Goal: Navigation & Orientation: Find specific page/section

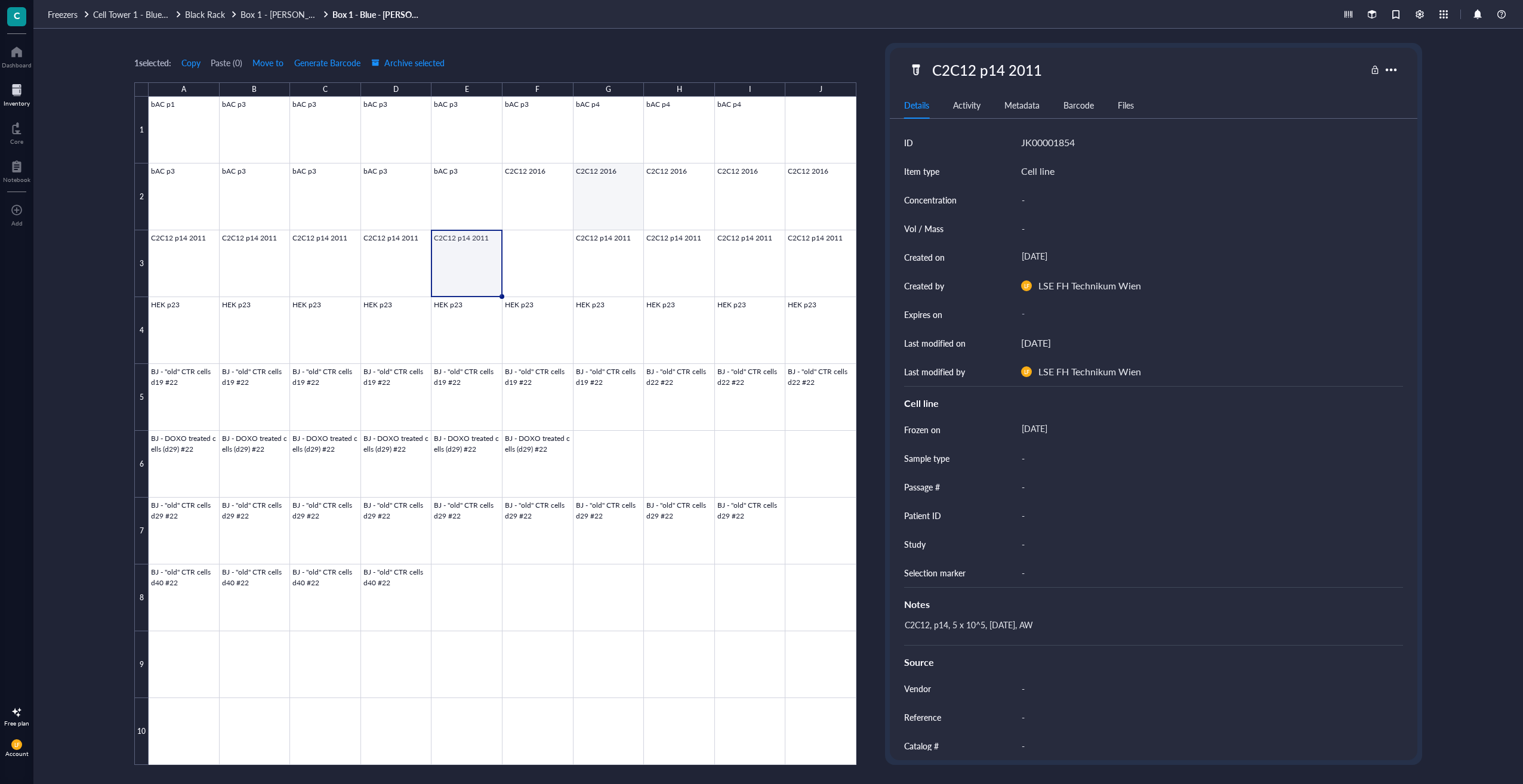
click at [626, 188] on div at bounding box center [502, 430] width 708 height 669
click at [485, 257] on div at bounding box center [502, 430] width 708 height 669
click at [280, 16] on span "Box 1 - [PERSON_NAME] - Green_black_tower" at bounding box center [327, 14] width 173 height 12
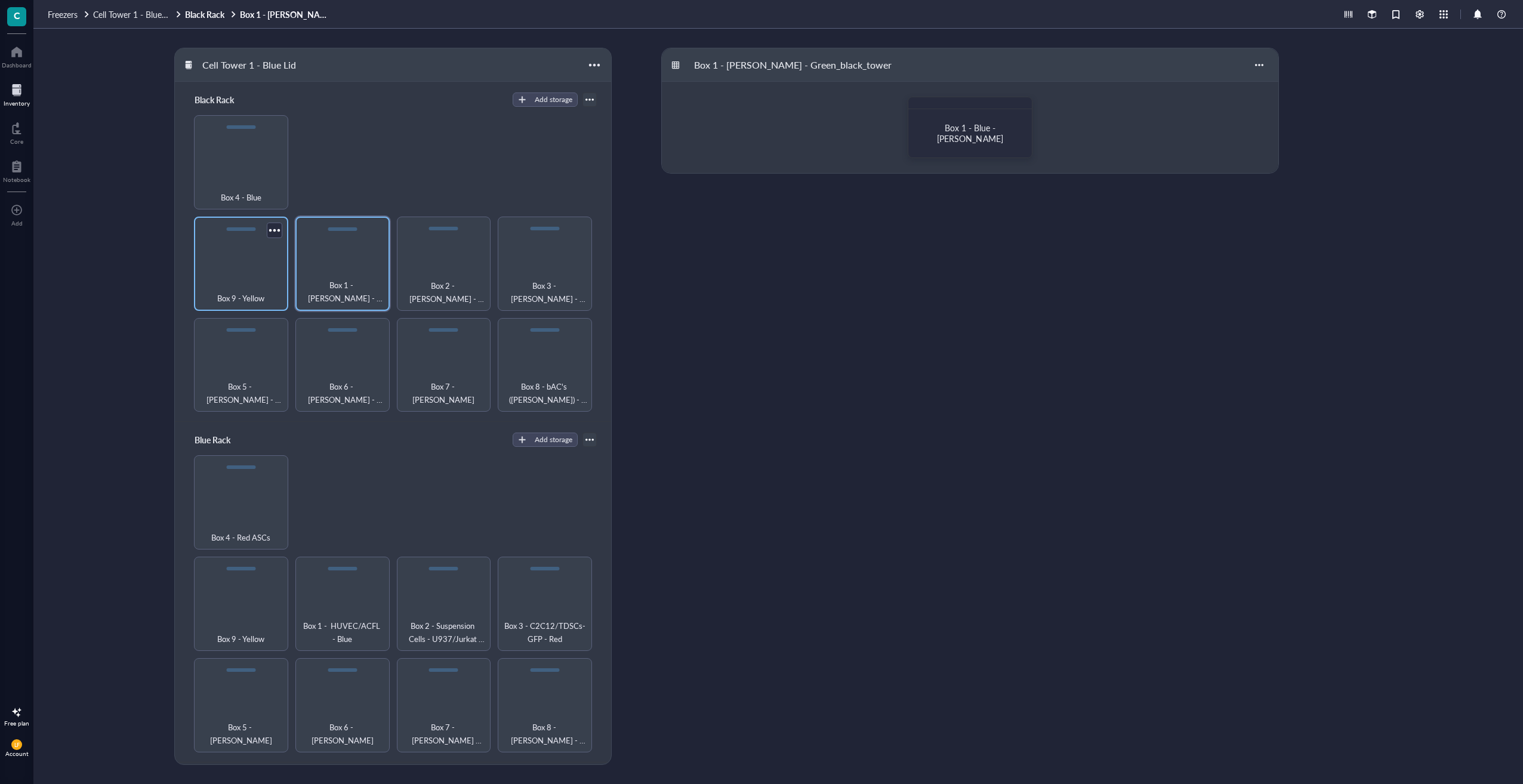
click at [272, 262] on div "Box 9 - Yellow" at bounding box center [241, 264] width 94 height 94
click at [758, 139] on span "Box 9 - Red - [PERSON_NAME]" at bounding box center [970, 133] width 66 height 23
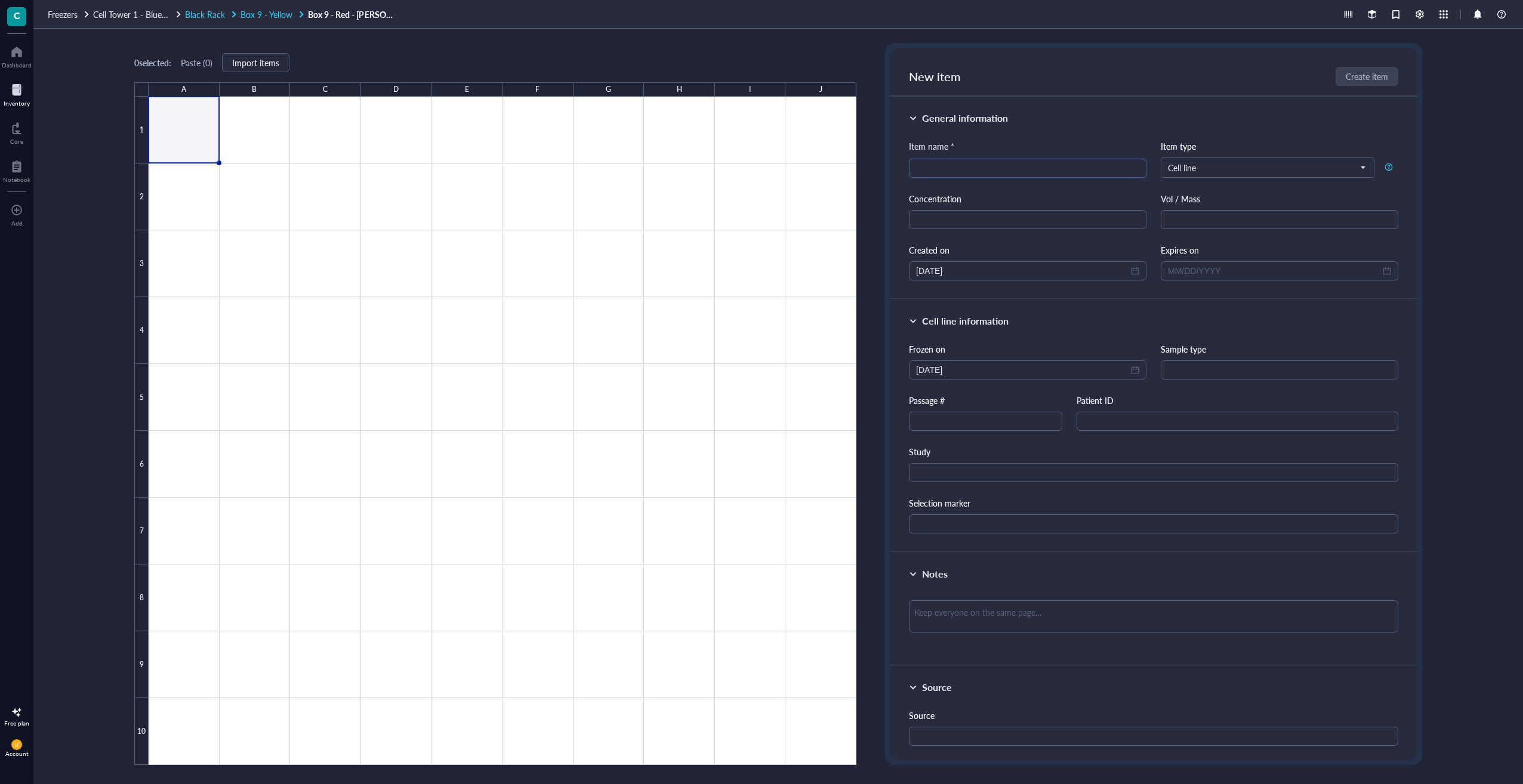
click at [229, 9] on div "Black Rack" at bounding box center [211, 14] width 53 height 11
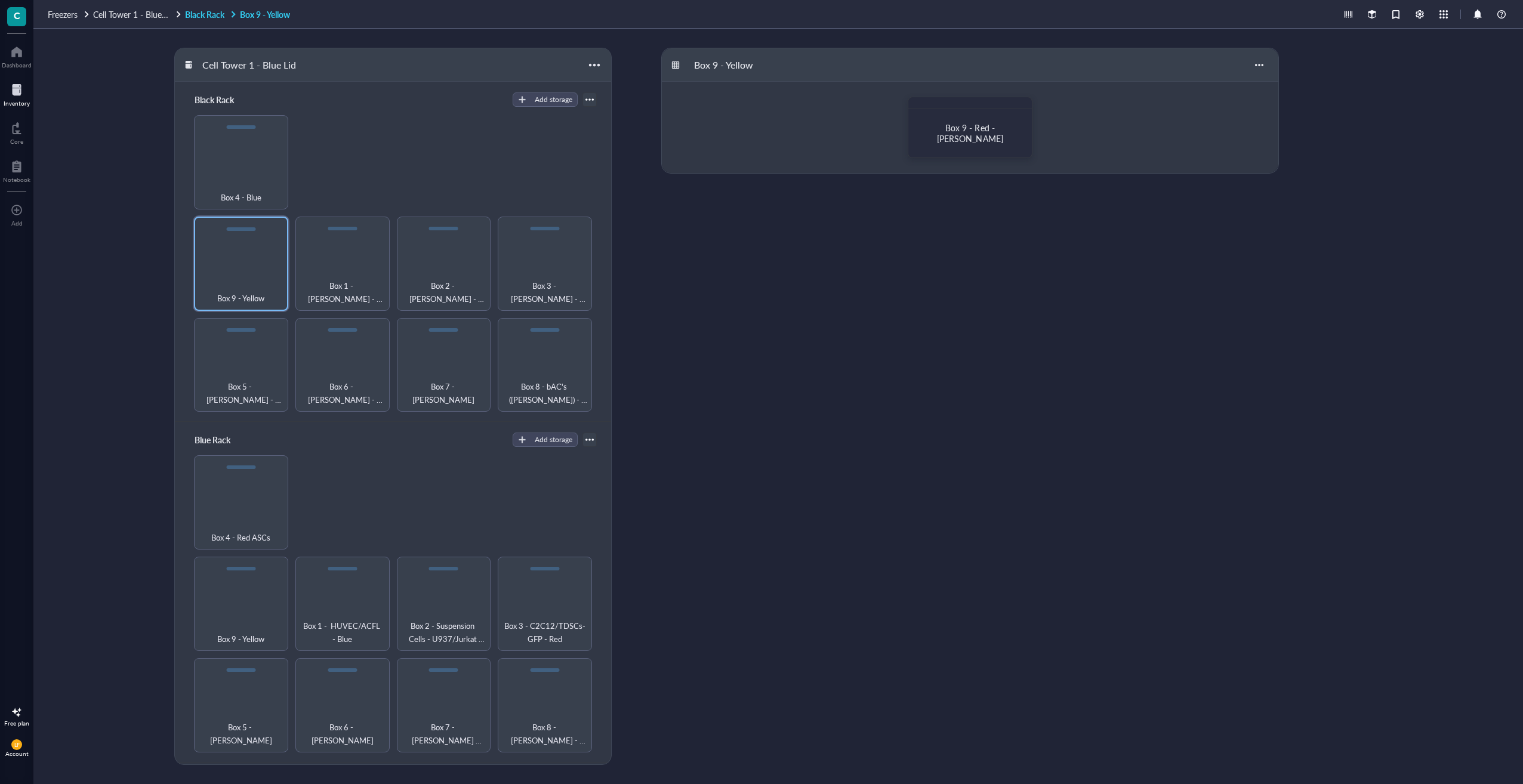
click at [206, 19] on link "Black Rack Box 9 - Yellow" at bounding box center [238, 14] width 108 height 11
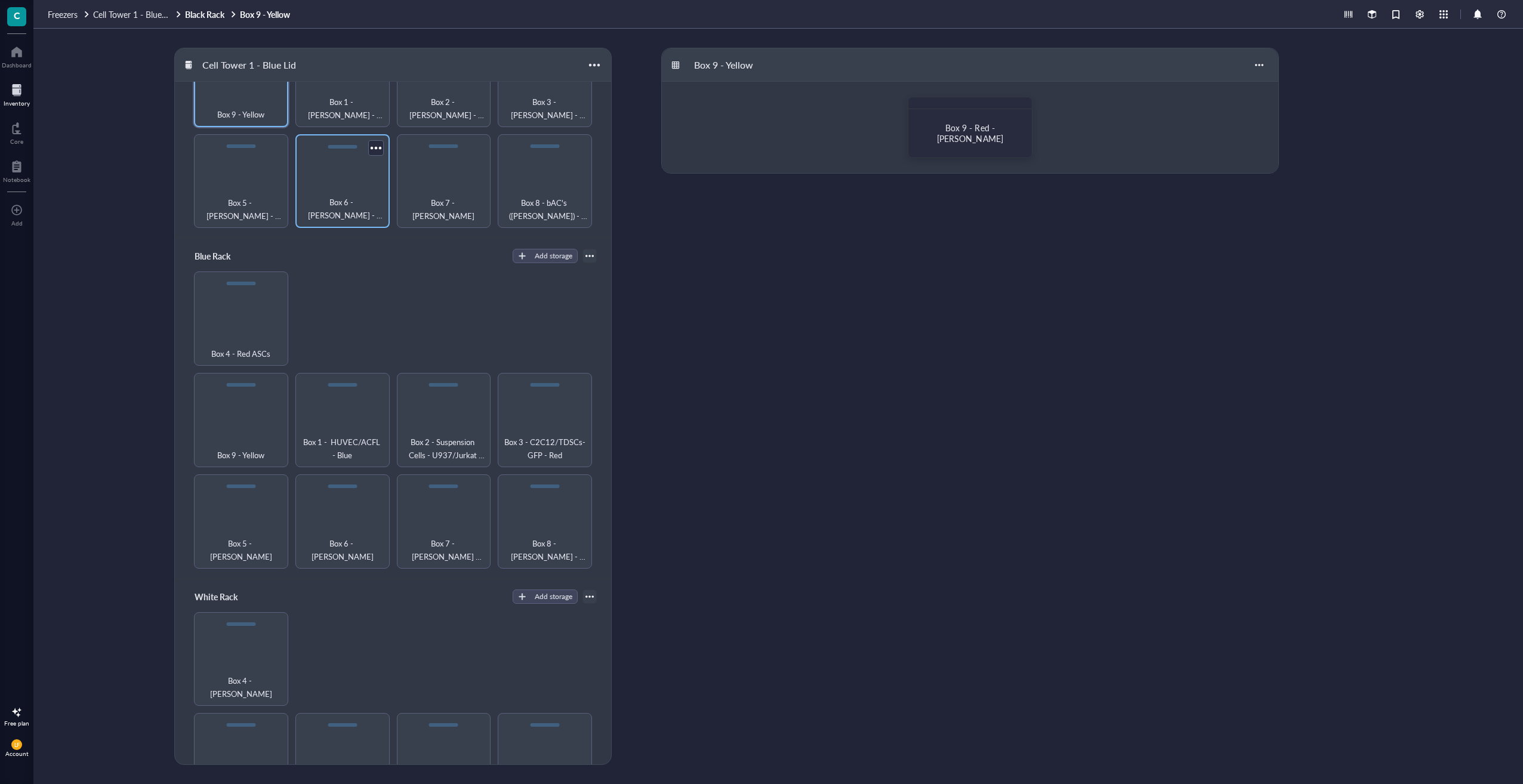
scroll to position [358, 0]
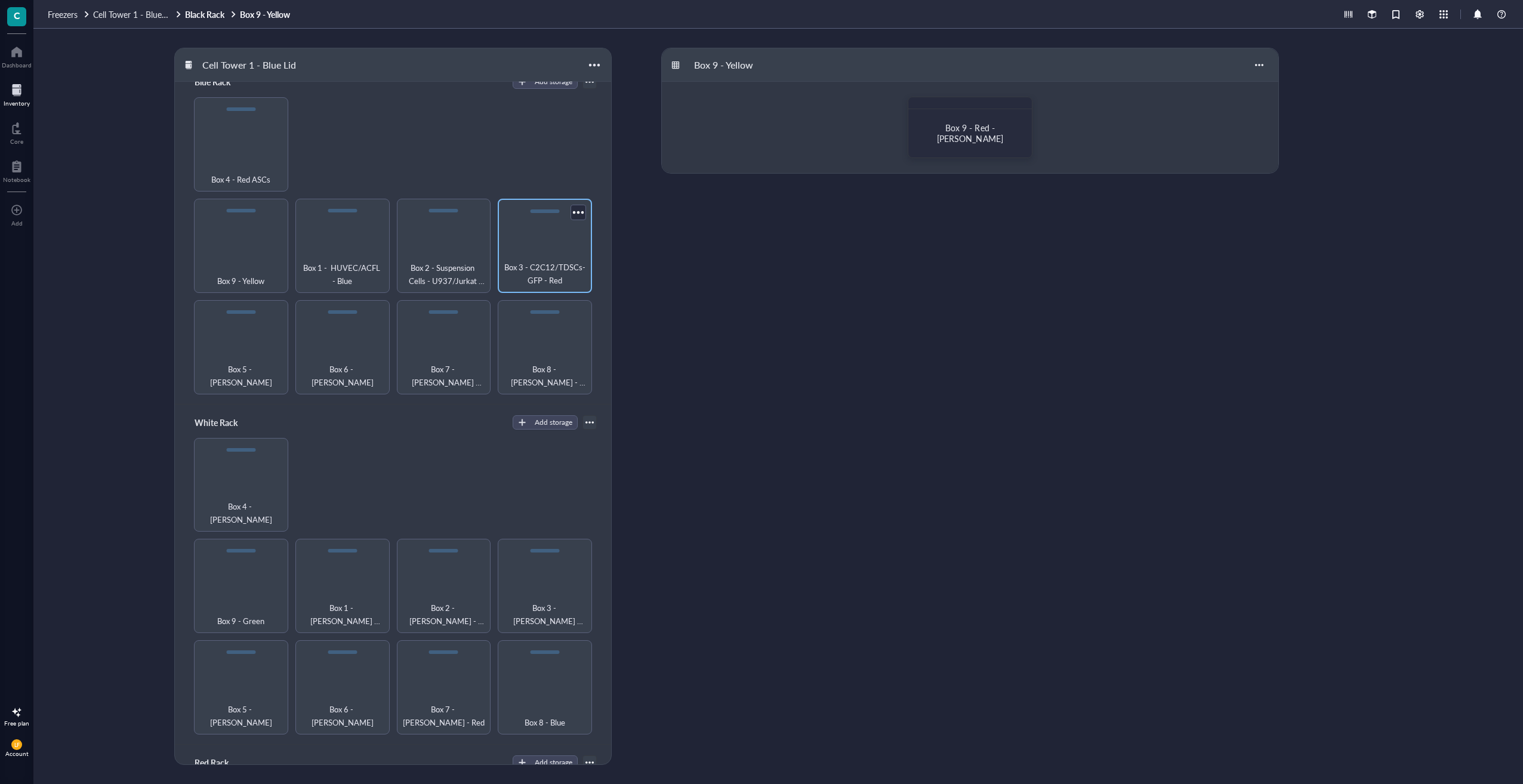
click at [565, 244] on div "Box 3 - C2C12/TDSCs-GFP - Red" at bounding box center [545, 246] width 94 height 94
click at [758, 152] on div "Box 3 - C2C12/TDSC-GFP - Red" at bounding box center [970, 127] width 125 height 61
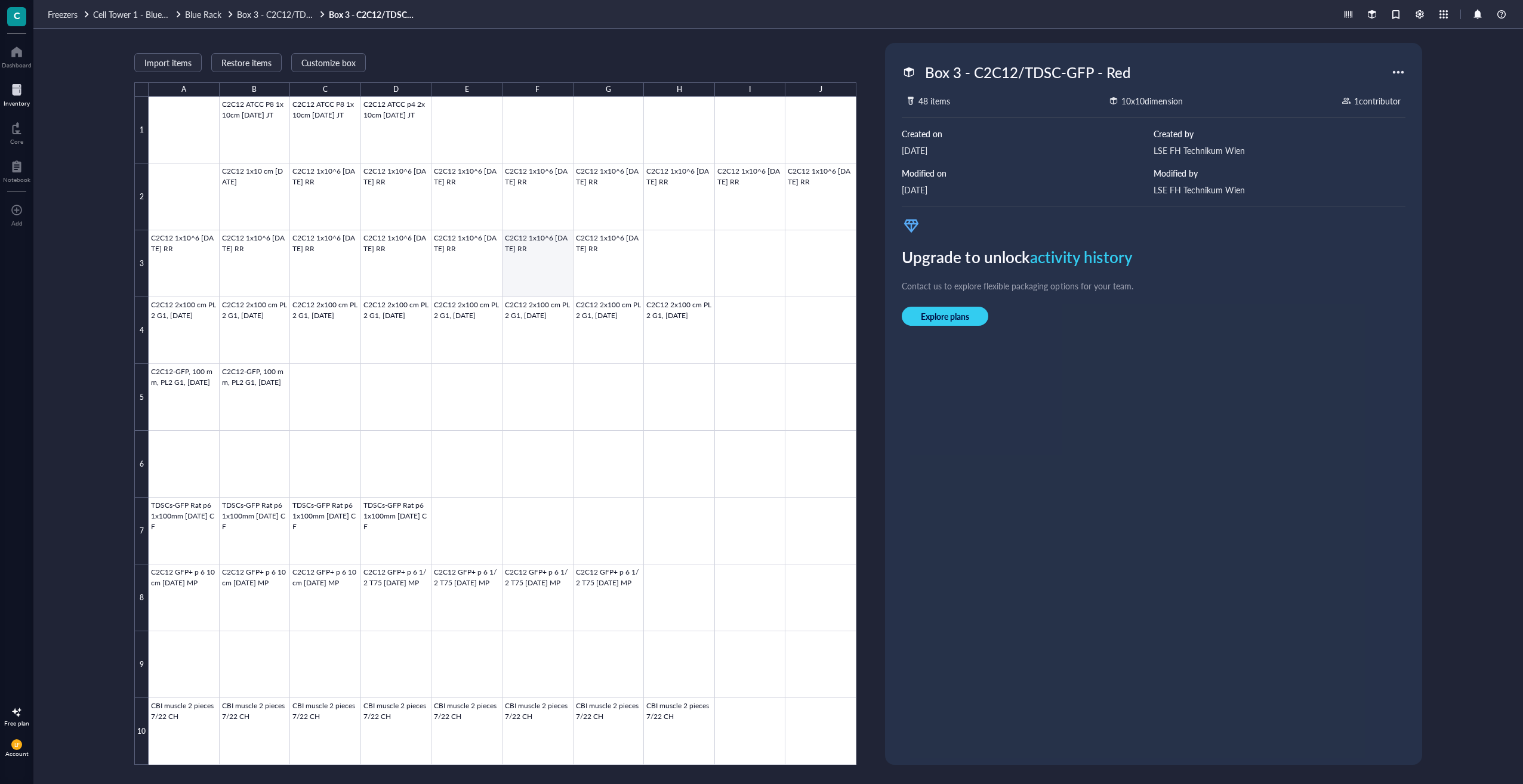
click at [541, 257] on div at bounding box center [502, 430] width 708 height 669
